Goal: Task Accomplishment & Management: Use online tool/utility

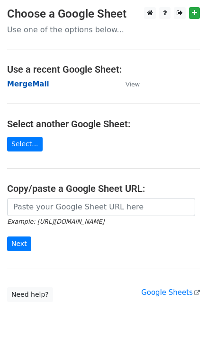
click at [33, 85] on strong "MergeMail" at bounding box center [28, 84] width 42 height 9
click at [28, 82] on strong "MergeMail" at bounding box center [28, 84] width 42 height 9
click at [32, 87] on strong "MergeMail" at bounding box center [28, 84] width 42 height 9
click at [28, 88] on strong "MergeMail" at bounding box center [28, 84] width 42 height 9
click at [22, 87] on strong "MergeMail" at bounding box center [28, 84] width 42 height 9
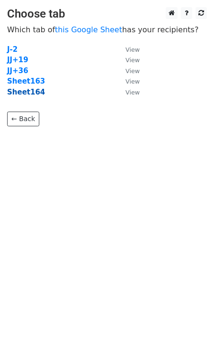
click at [34, 95] on strong "Sheet164" at bounding box center [26, 92] width 38 height 9
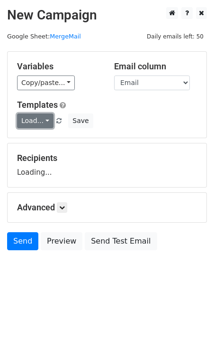
click at [38, 121] on link "Load..." at bounding box center [35, 120] width 37 height 15
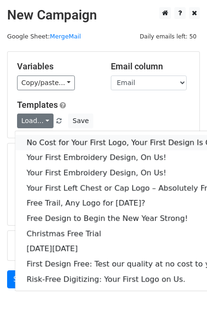
click at [60, 142] on link "No Cost for Your First Logo, Your First Design Is On Us!" at bounding box center [129, 142] width 228 height 15
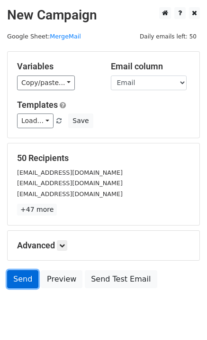
click at [21, 279] on link "Send" at bounding box center [22, 279] width 31 height 18
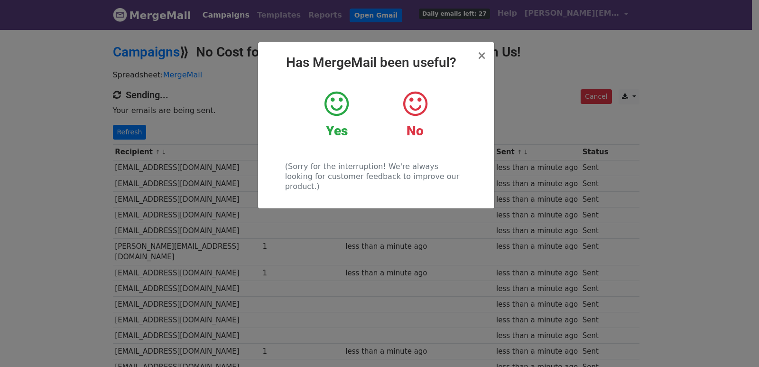
click at [184, 161] on div "× Has MergeMail been useful? Yes No (Sorry for the interruption! We're always l…" at bounding box center [379, 197] width 759 height 338
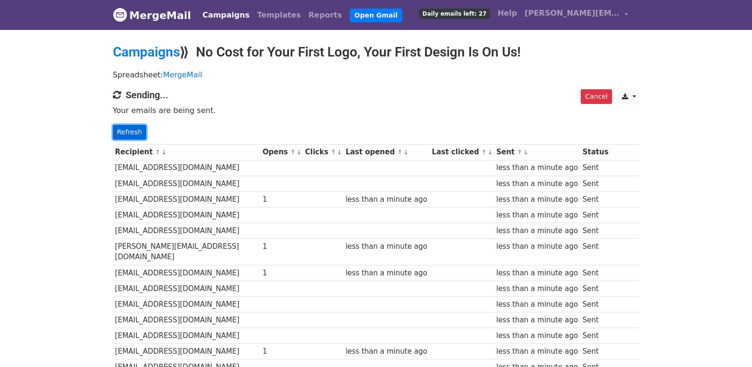
click at [130, 132] on link "Refresh" at bounding box center [130, 132] width 34 height 15
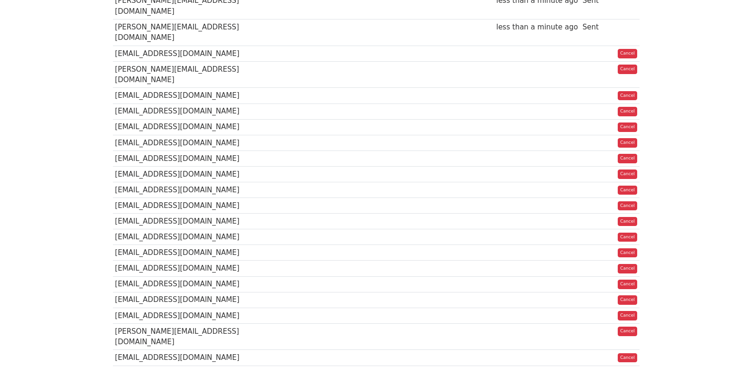
scroll to position [669, 0]
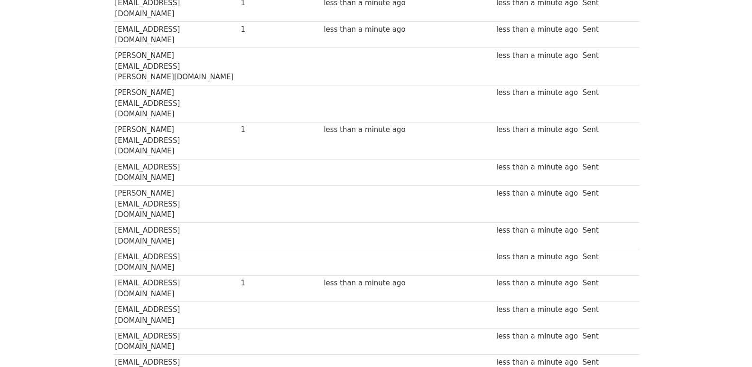
scroll to position [32, 0]
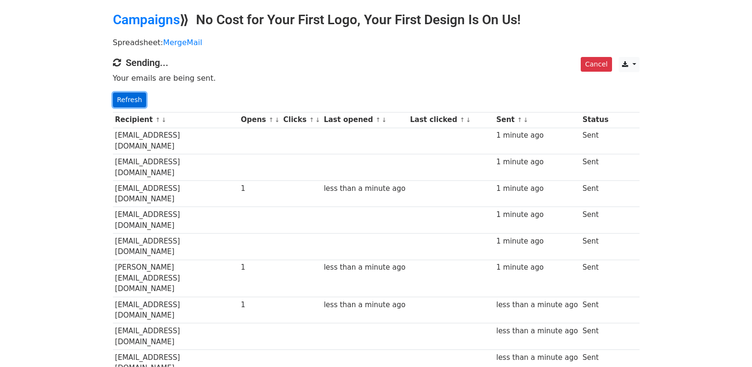
click at [126, 99] on link "Refresh" at bounding box center [130, 100] width 34 height 15
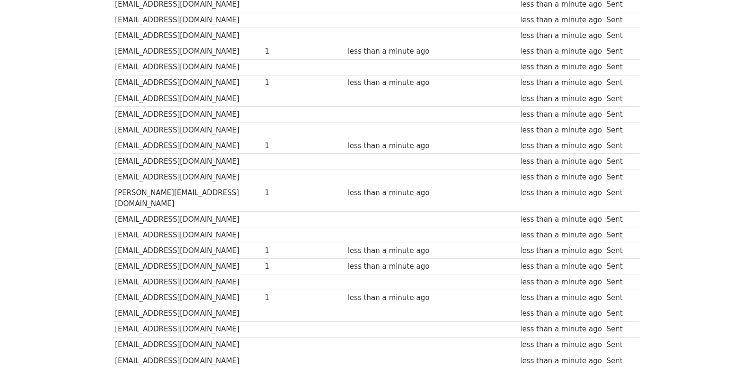
scroll to position [661, 0]
